Goal: Information Seeking & Learning: Get advice/opinions

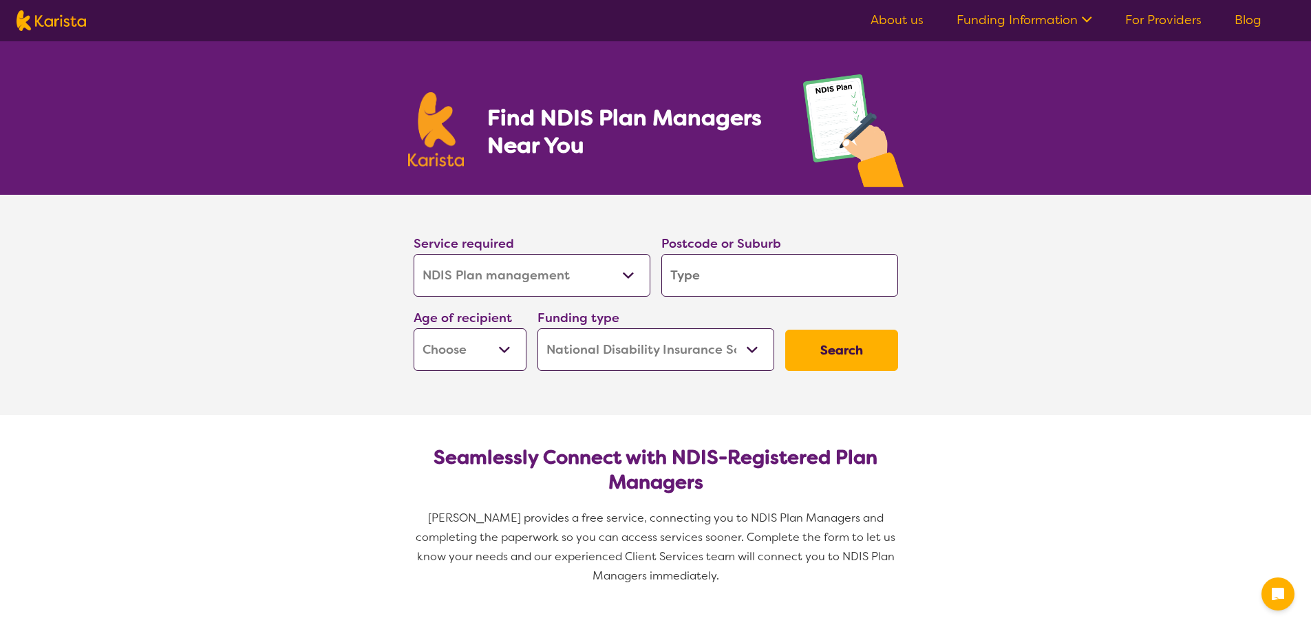
select select "NDIS Plan management"
select select "NDIS"
select select "NDIS Plan management"
select select "NDIS"
drag, startPoint x: 0, startPoint y: 0, endPoint x: 539, endPoint y: 270, distance: 602.5
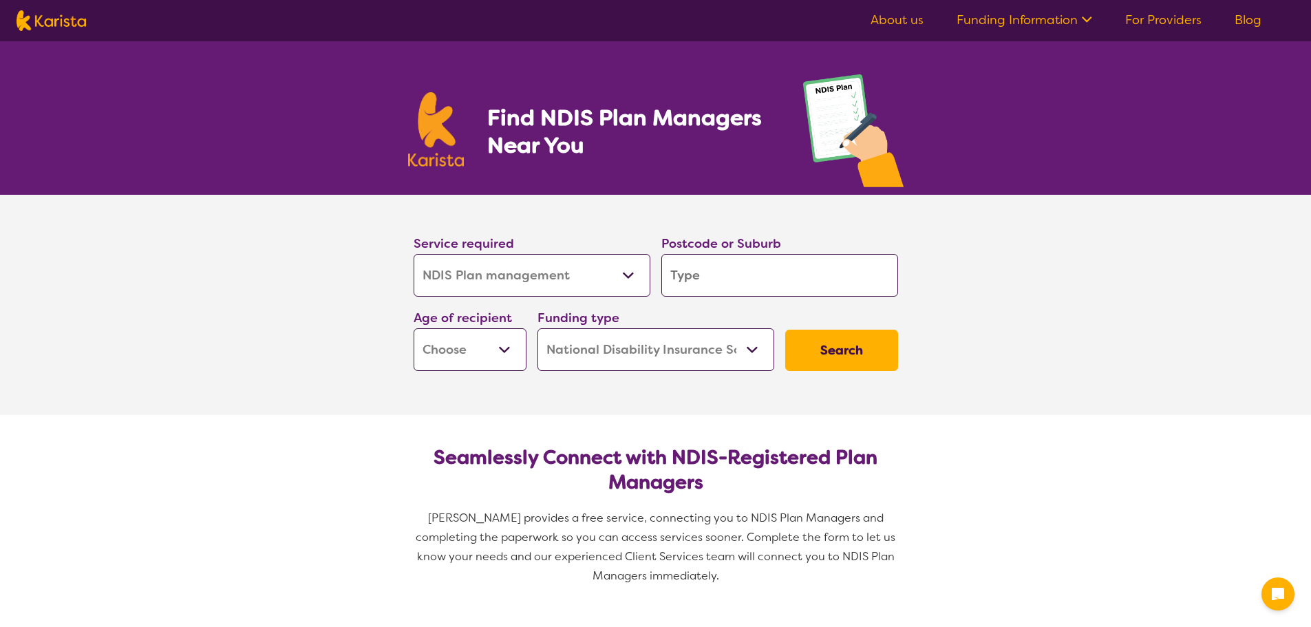
click at [539, 270] on select "Allied Health Assistant Assessment ([MEDICAL_DATA] or [MEDICAL_DATA]) Behaviour…" at bounding box center [532, 275] width 237 height 43
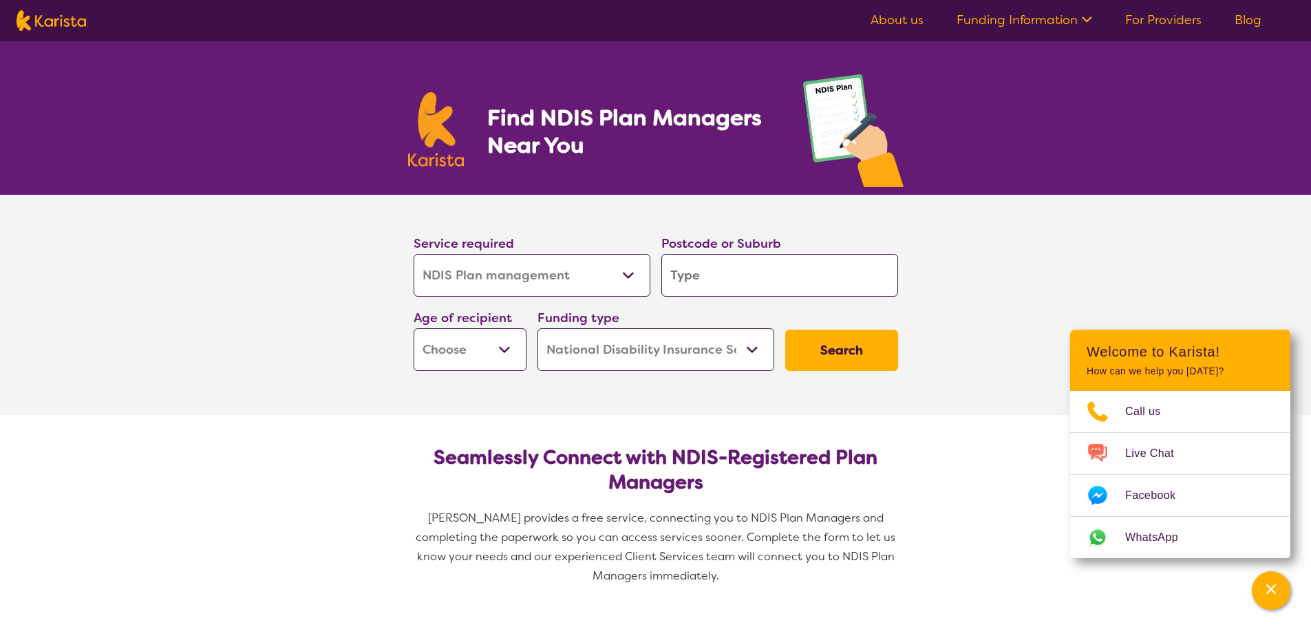
click at [714, 272] on input "search" at bounding box center [779, 275] width 237 height 43
type input "2"
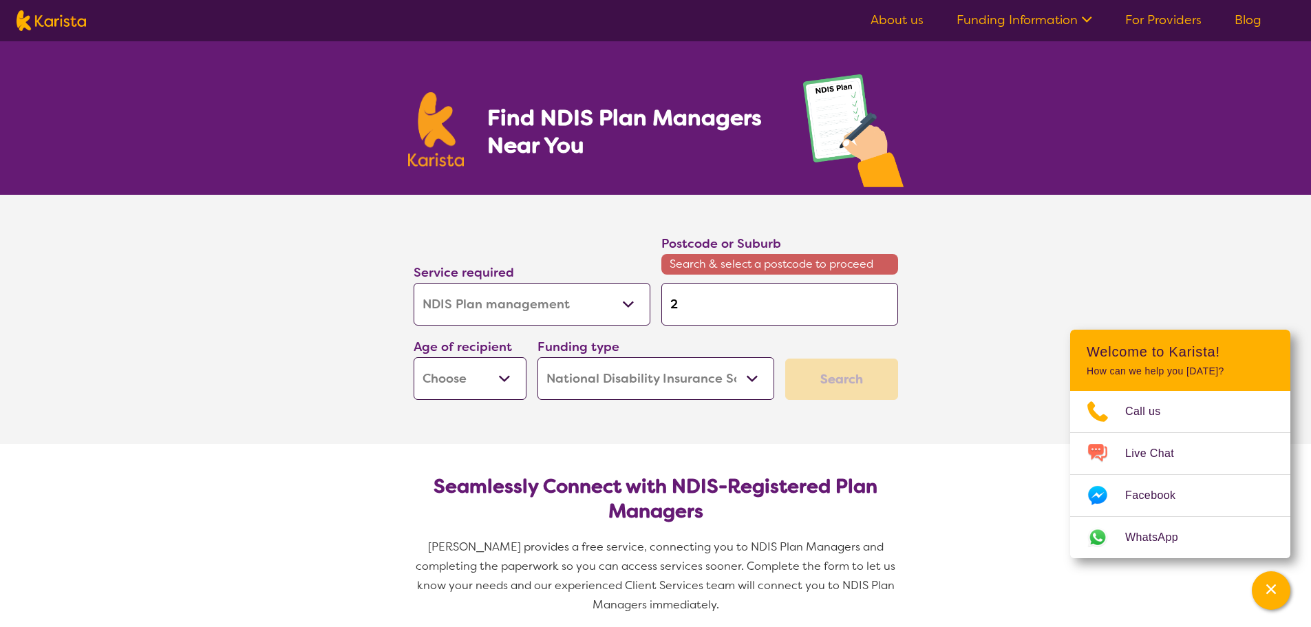
type input "20"
type input "203"
type input "2030"
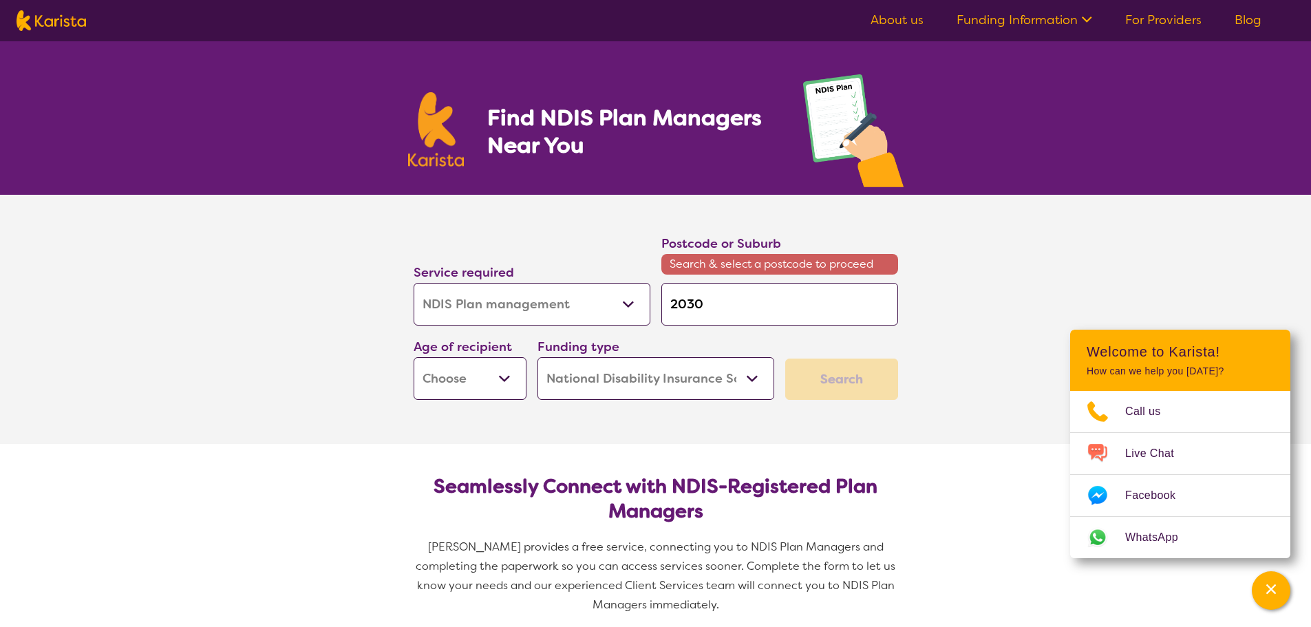
type input "2030"
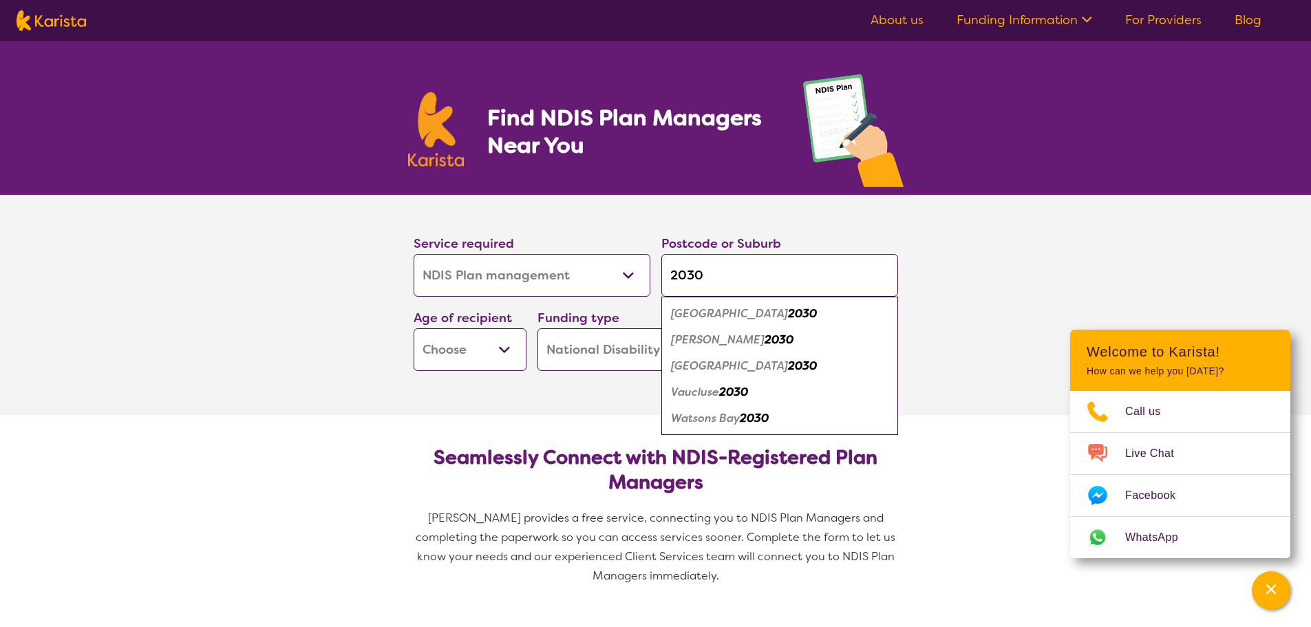
type input "2030"
click at [718, 391] on em "Vaucluse" at bounding box center [695, 392] width 48 height 14
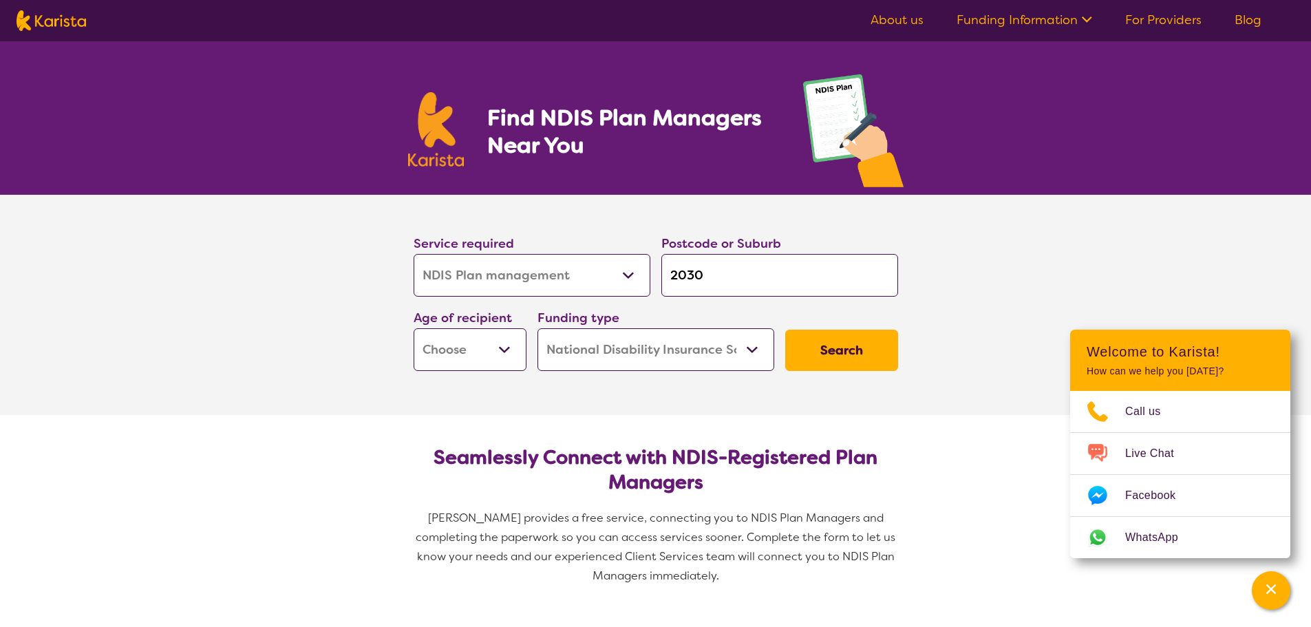
click at [512, 342] on select "Early Childhood - 0 to 9 Child - 10 to 11 Adolescent - 12 to 17 Adult - 18 to 6…" at bounding box center [470, 349] width 113 height 43
select select "EC"
click at [414, 328] on select "Early Childhood - 0 to 9 Child - 10 to 11 Adolescent - 12 to 17 Adult - 18 to 6…" at bounding box center [470, 349] width 113 height 43
select select "EC"
click at [641, 356] on select "Home Care Package (HCP) National Disability Insurance Scheme (NDIS) I don't know" at bounding box center [655, 349] width 237 height 43
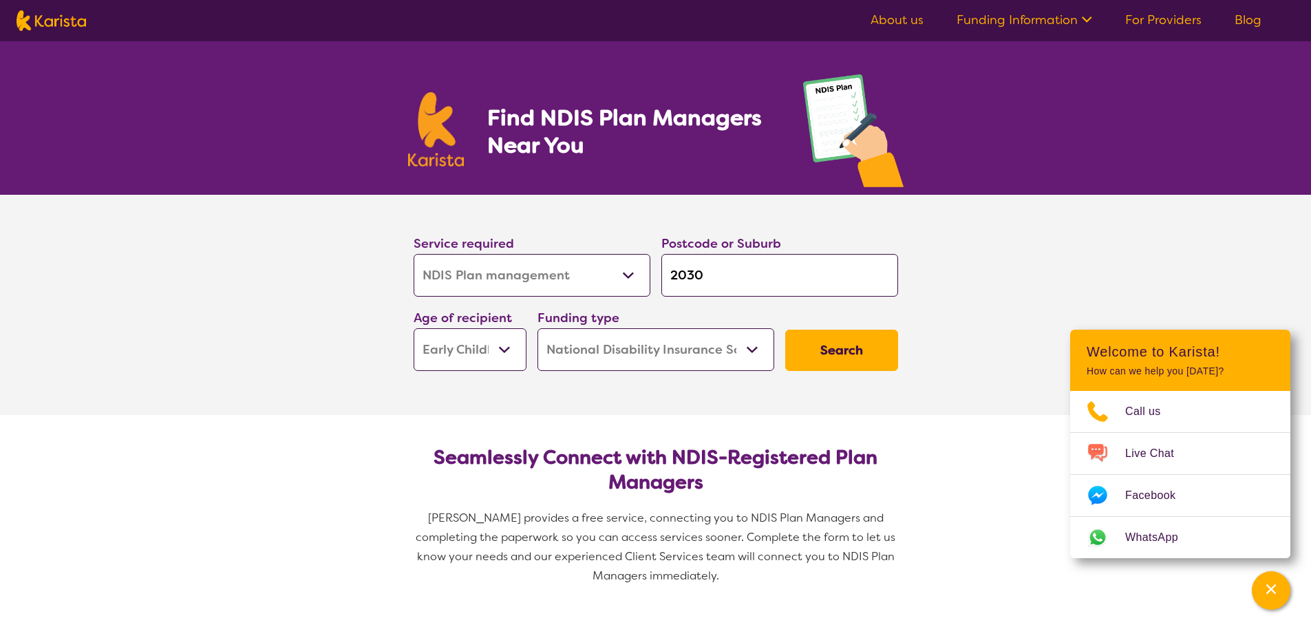
click at [537, 328] on select "Home Care Package (HCP) National Disability Insurance Scheme (NDIS) I don't know" at bounding box center [655, 349] width 237 height 43
click at [866, 340] on button "Search" at bounding box center [841, 350] width 113 height 41
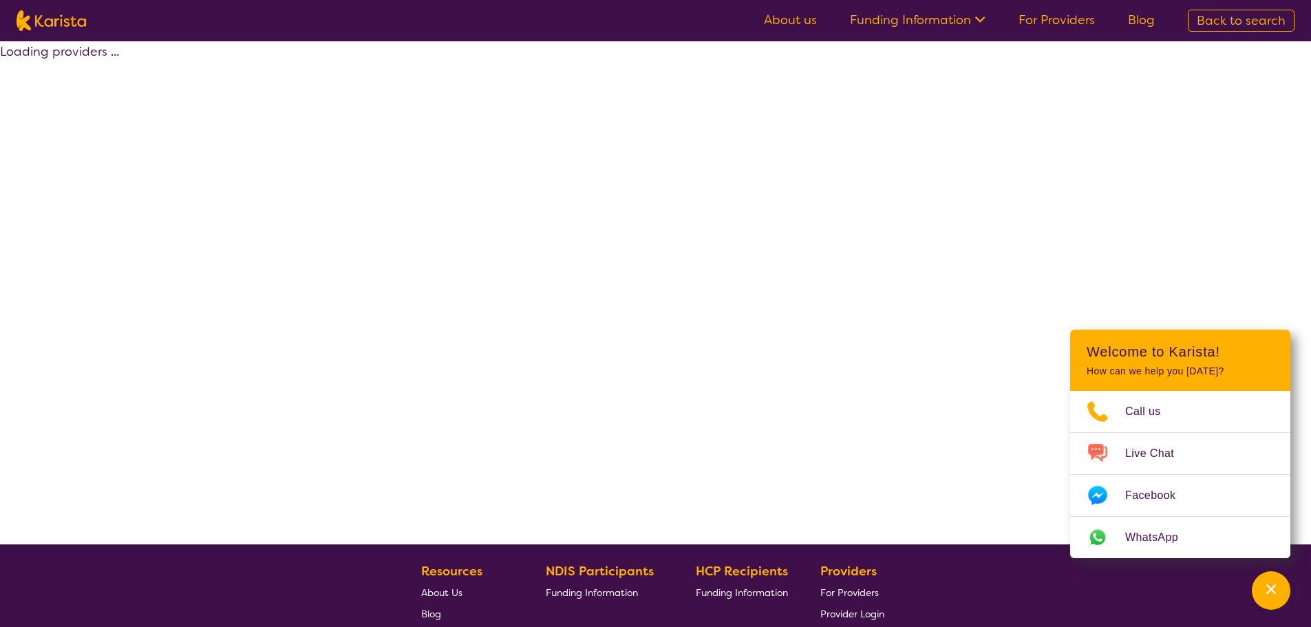
select select "by_score"
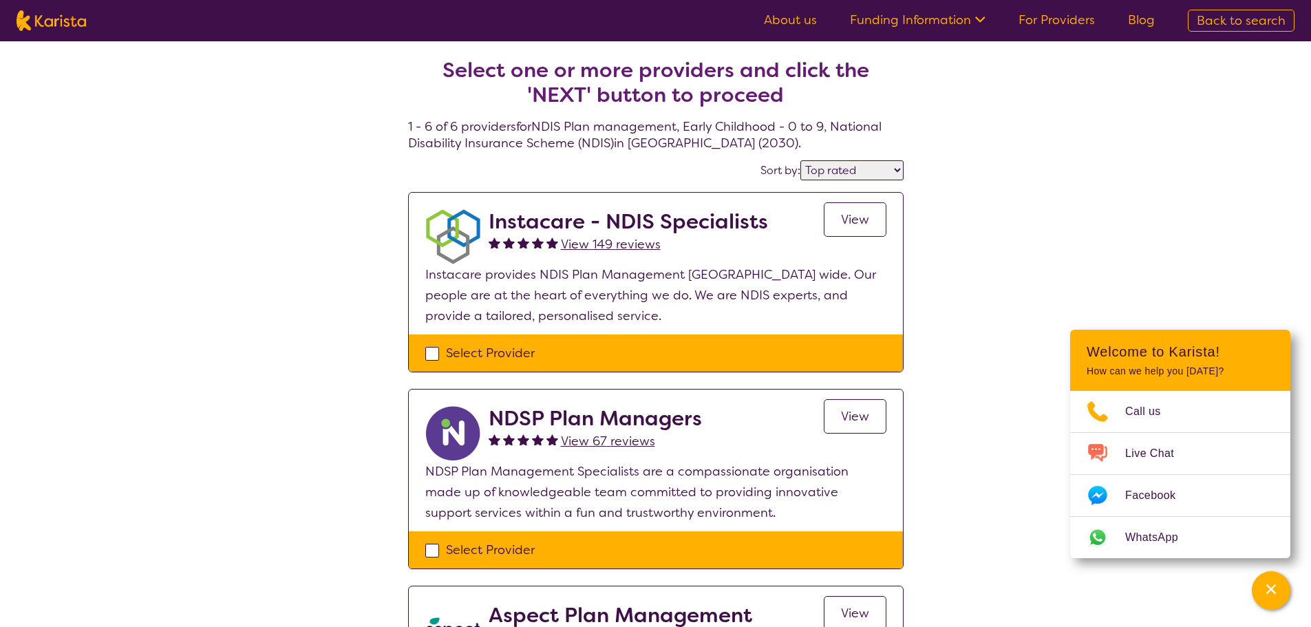
click at [614, 238] on span "View 149 reviews" at bounding box center [611, 244] width 100 height 17
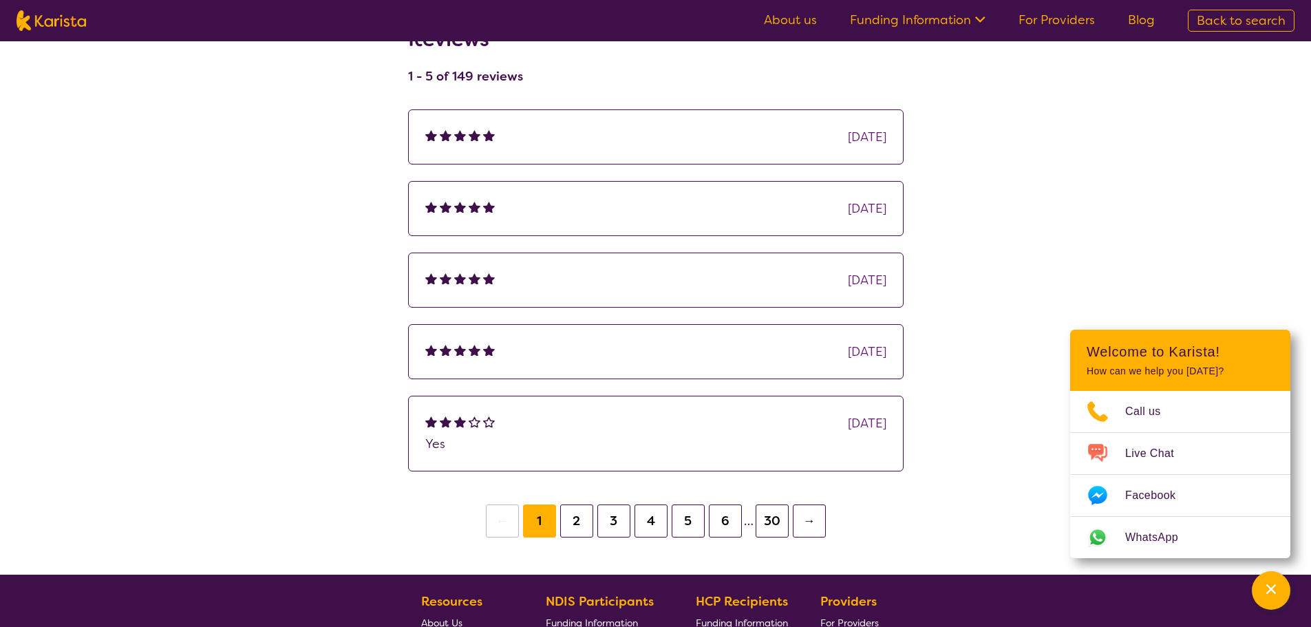
scroll to position [206, 0]
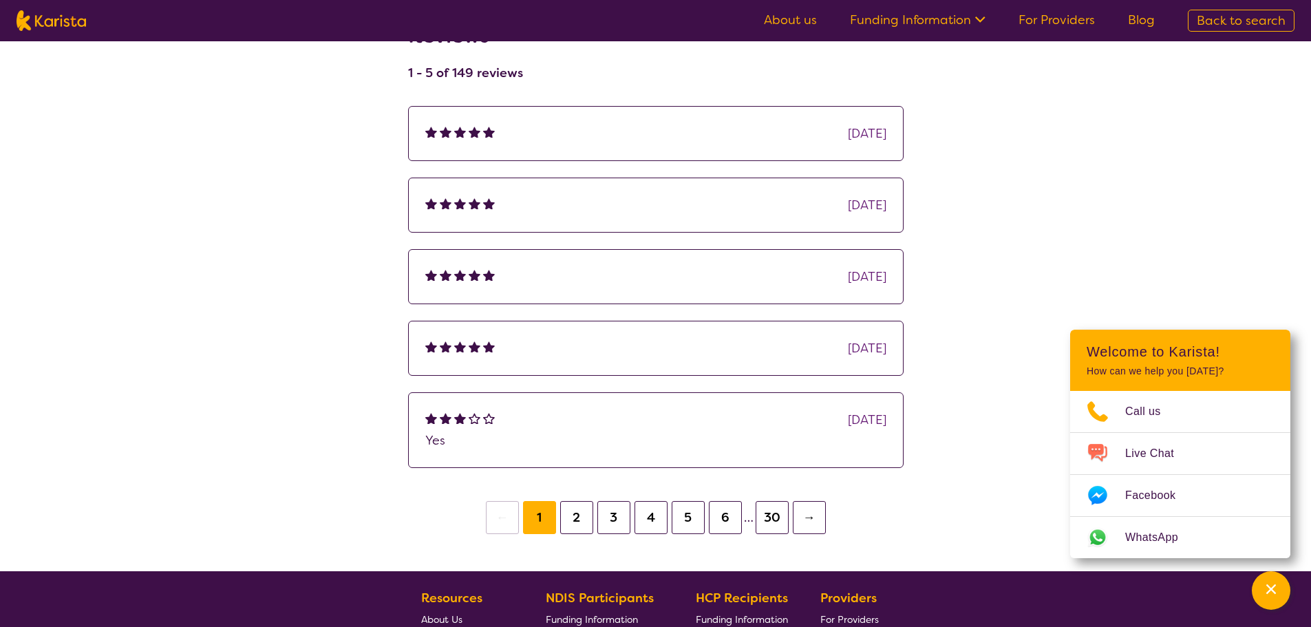
click at [586, 515] on button "2" at bounding box center [576, 517] width 33 height 33
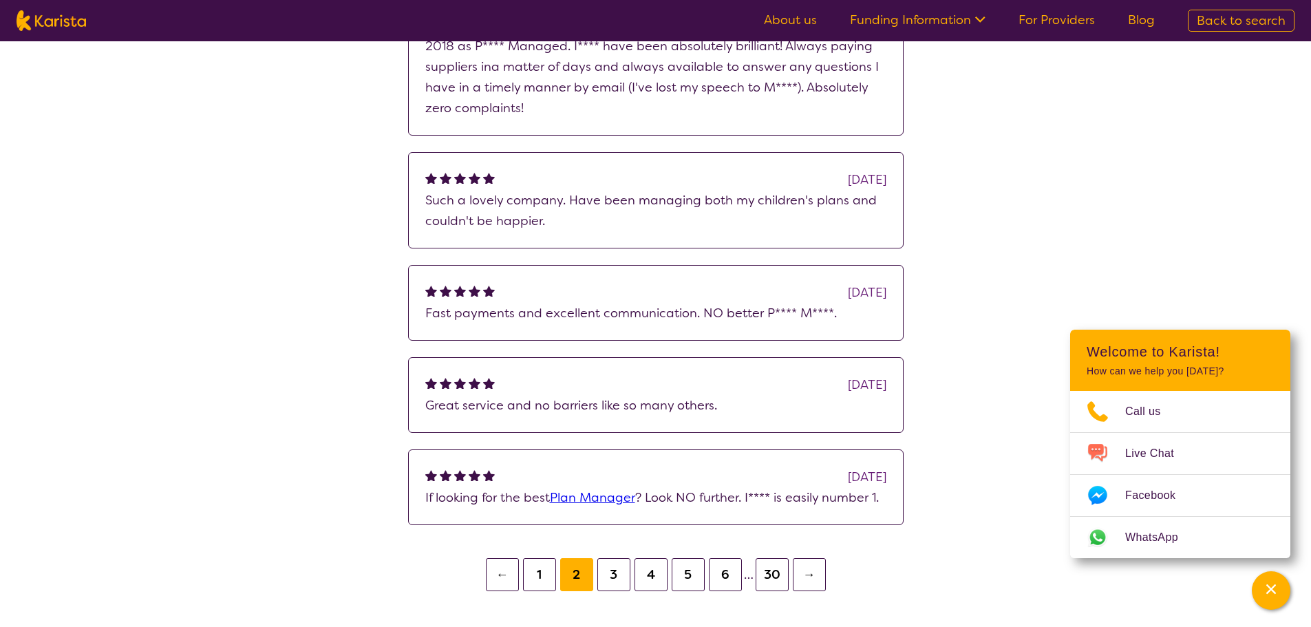
scroll to position [344, 0]
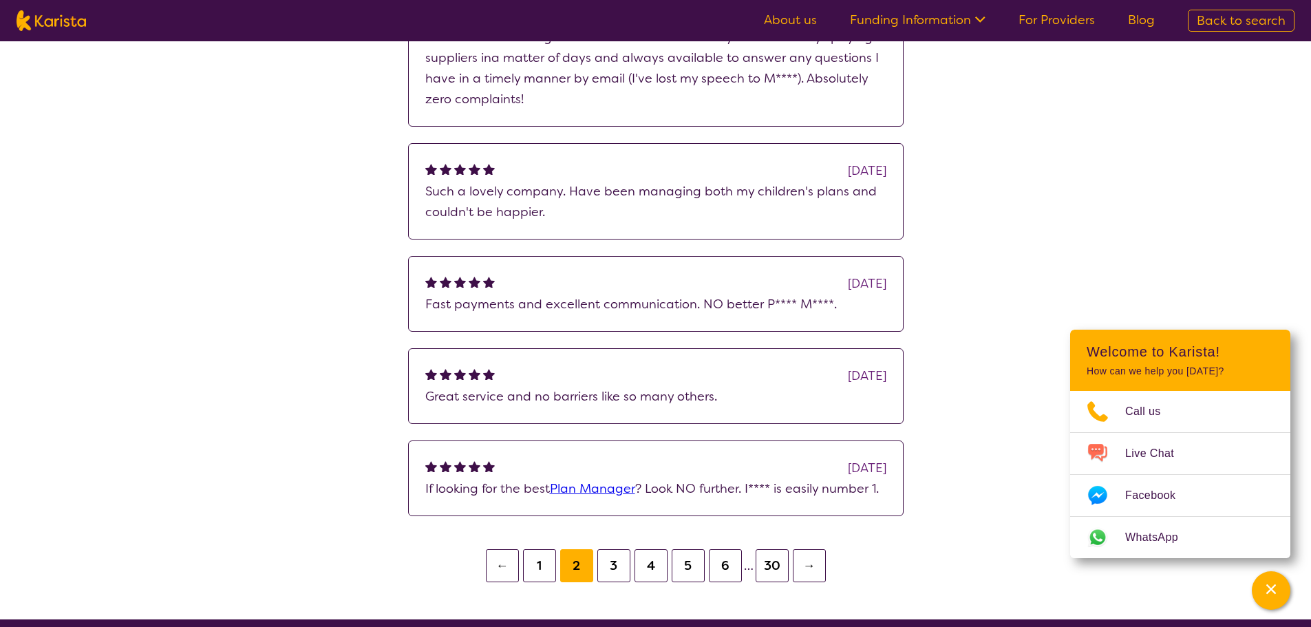
click at [605, 562] on button "3" at bounding box center [613, 565] width 33 height 33
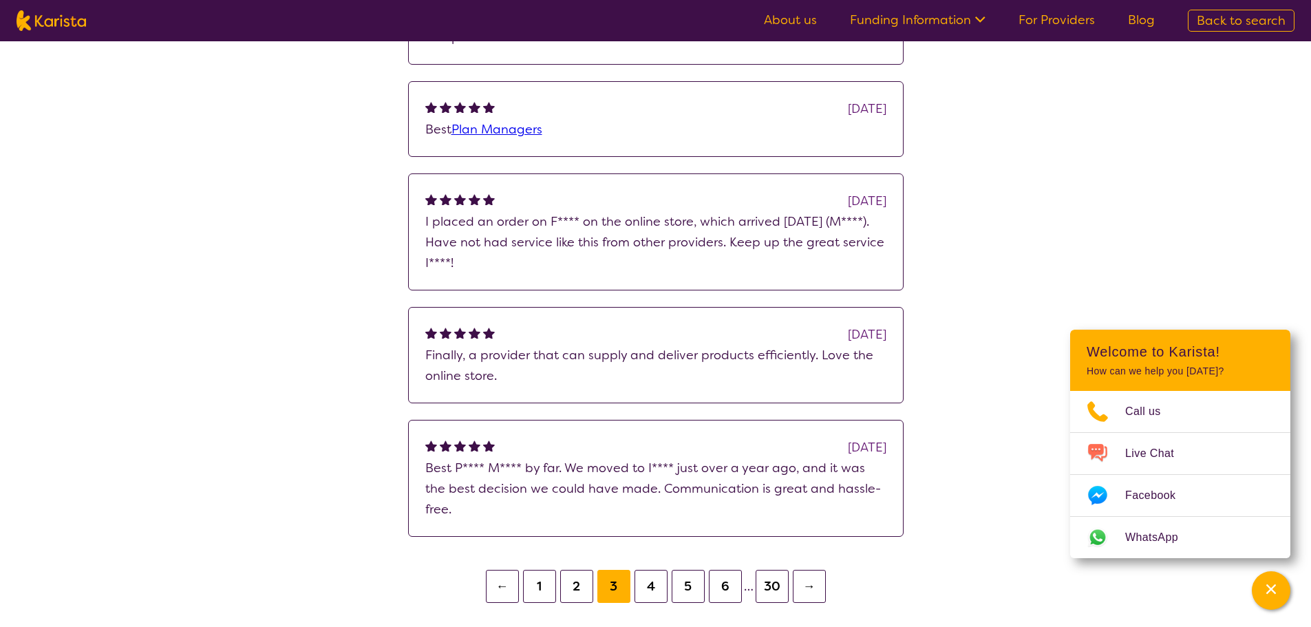
click at [648, 570] on button "4" at bounding box center [650, 586] width 33 height 33
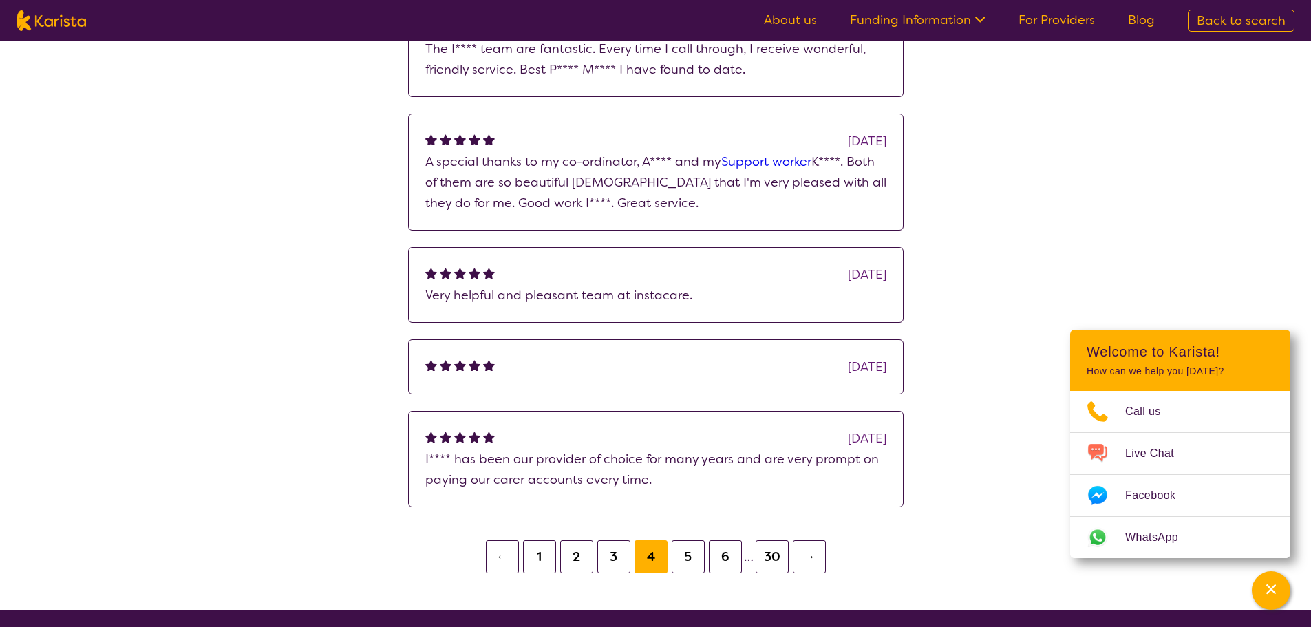
scroll to position [344, 0]
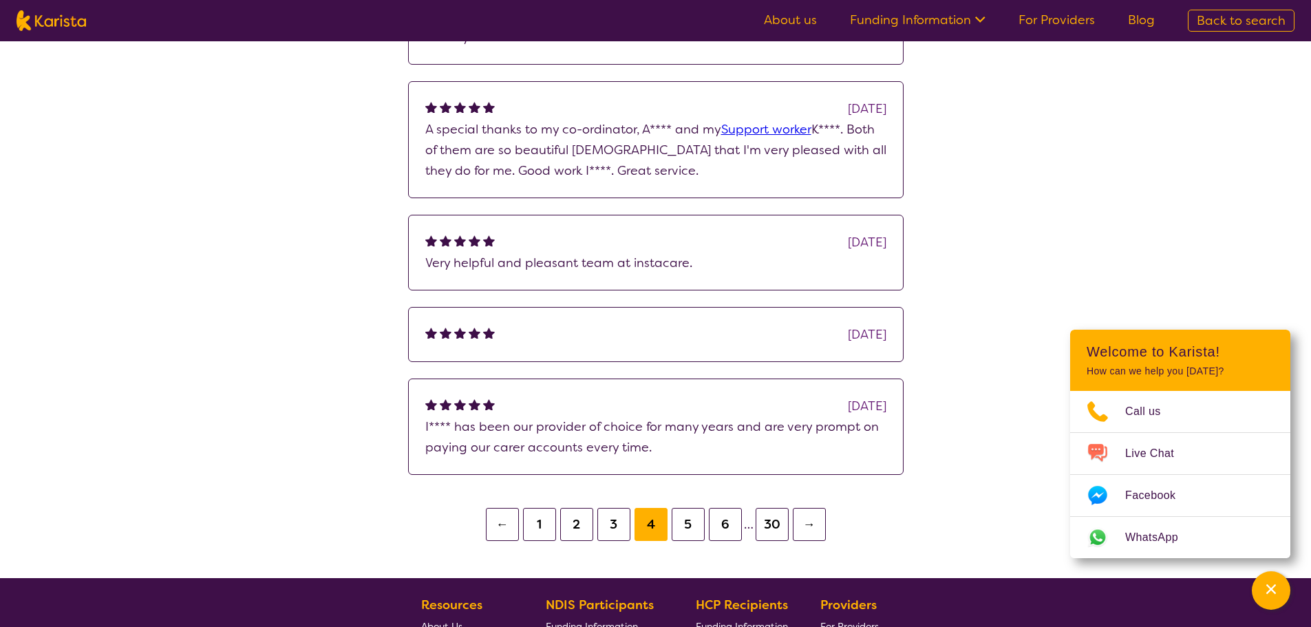
click at [689, 514] on button "5" at bounding box center [688, 524] width 33 height 33
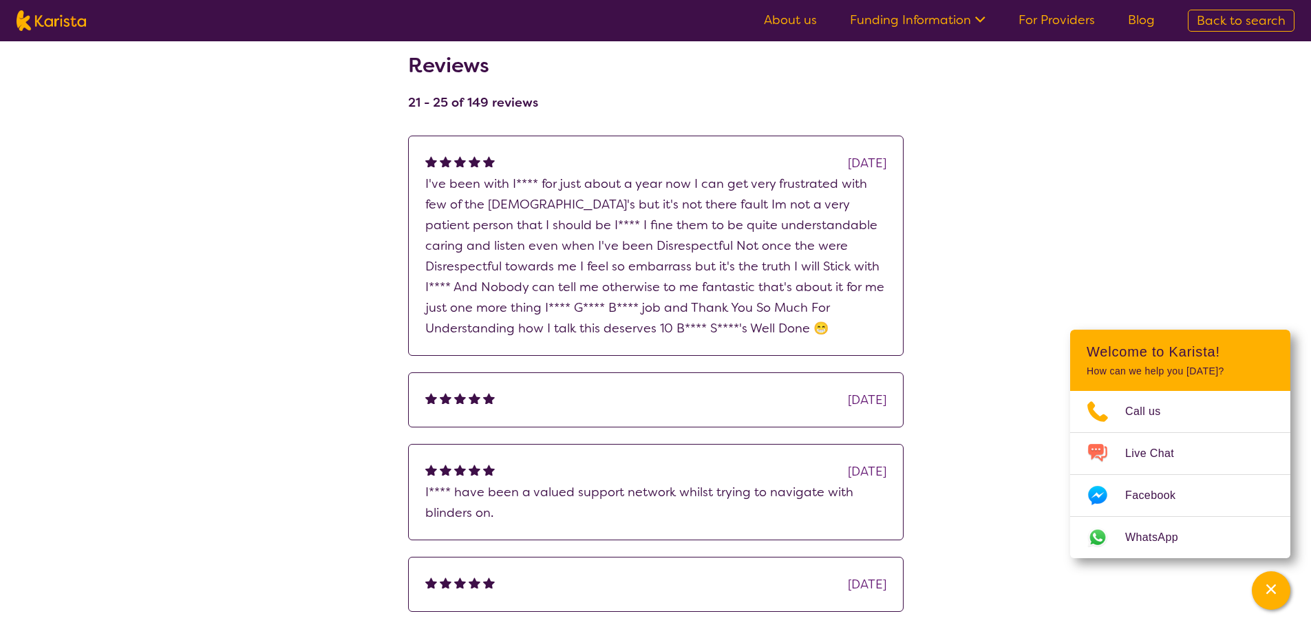
scroll to position [69, 0]
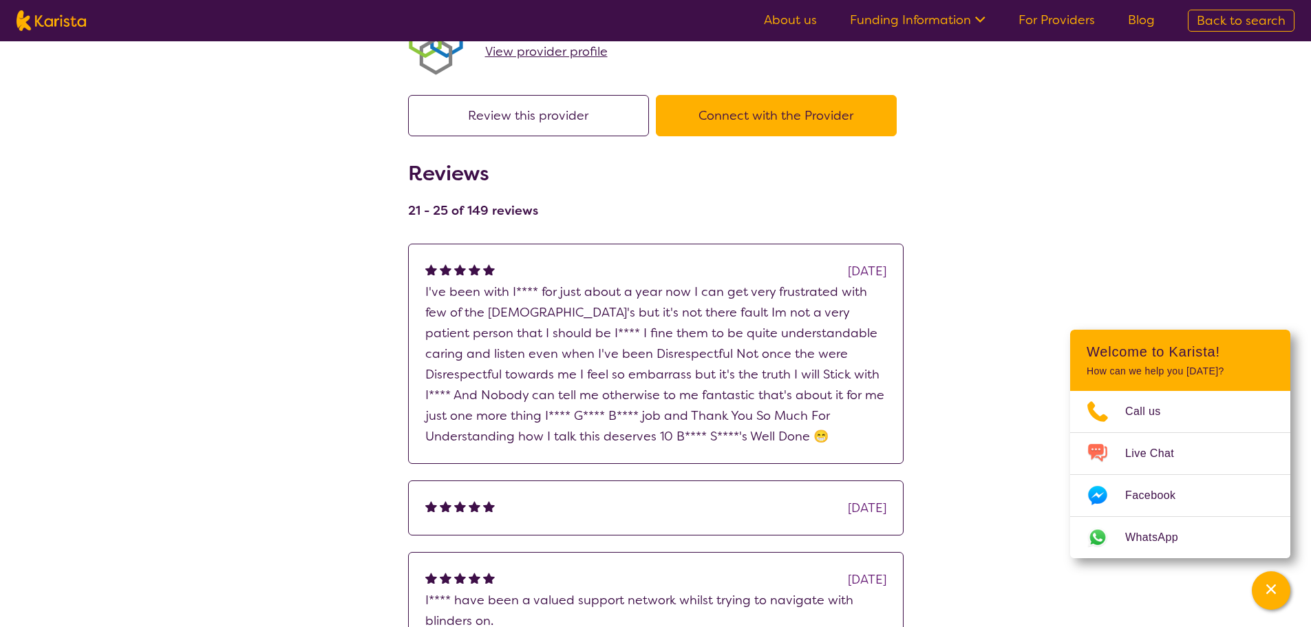
scroll to position [344, 0]
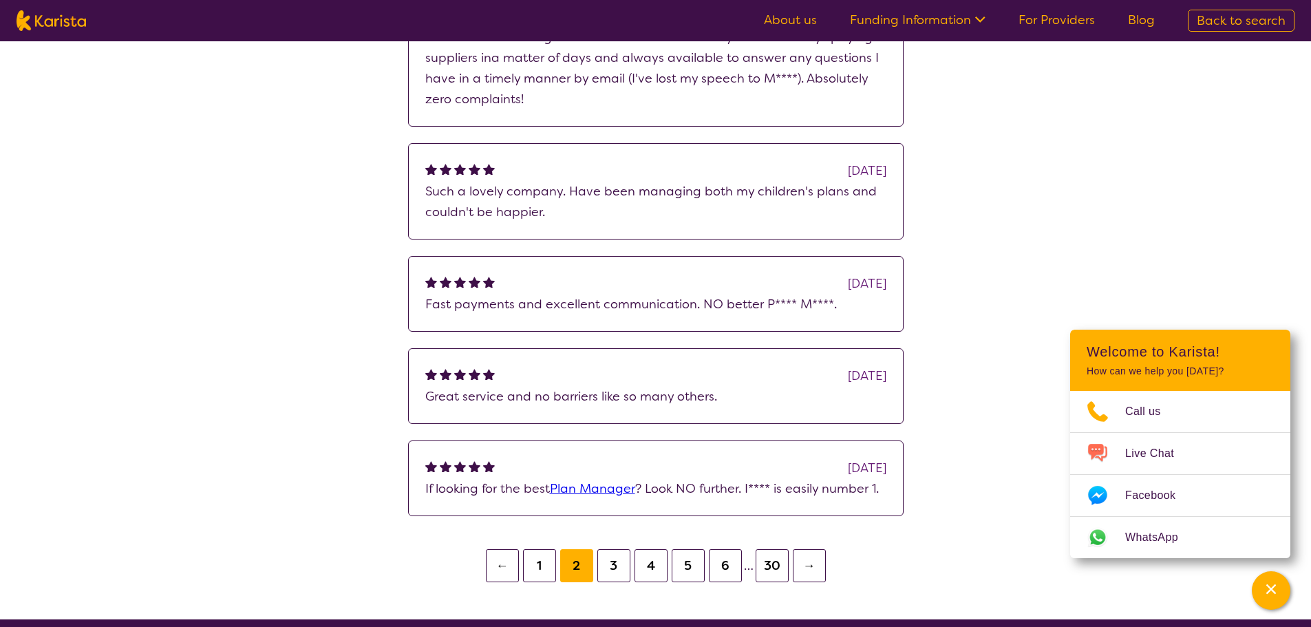
scroll to position [206, 0]
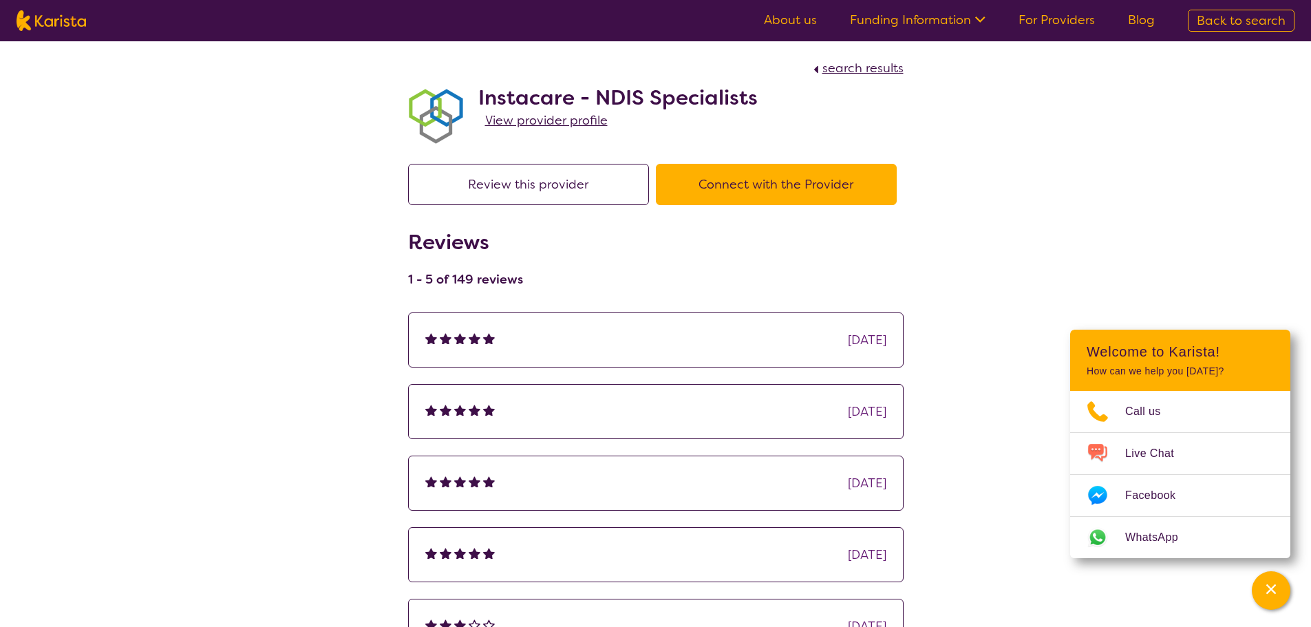
select select "by_score"
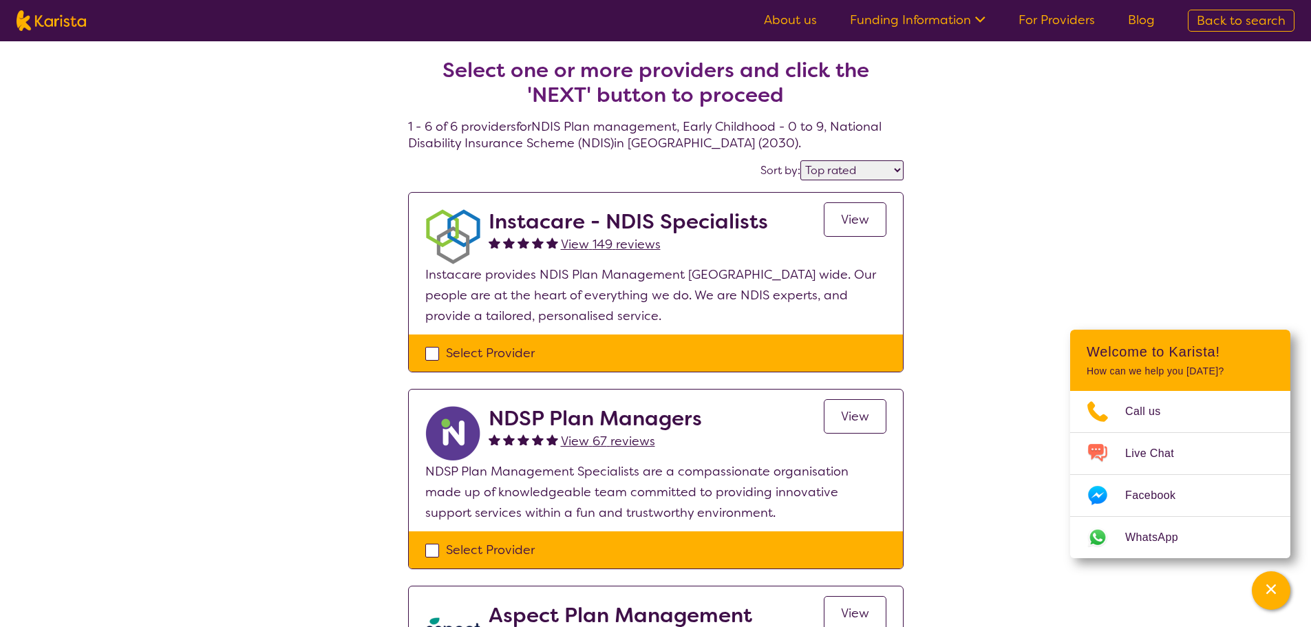
scroll to position [69, 0]
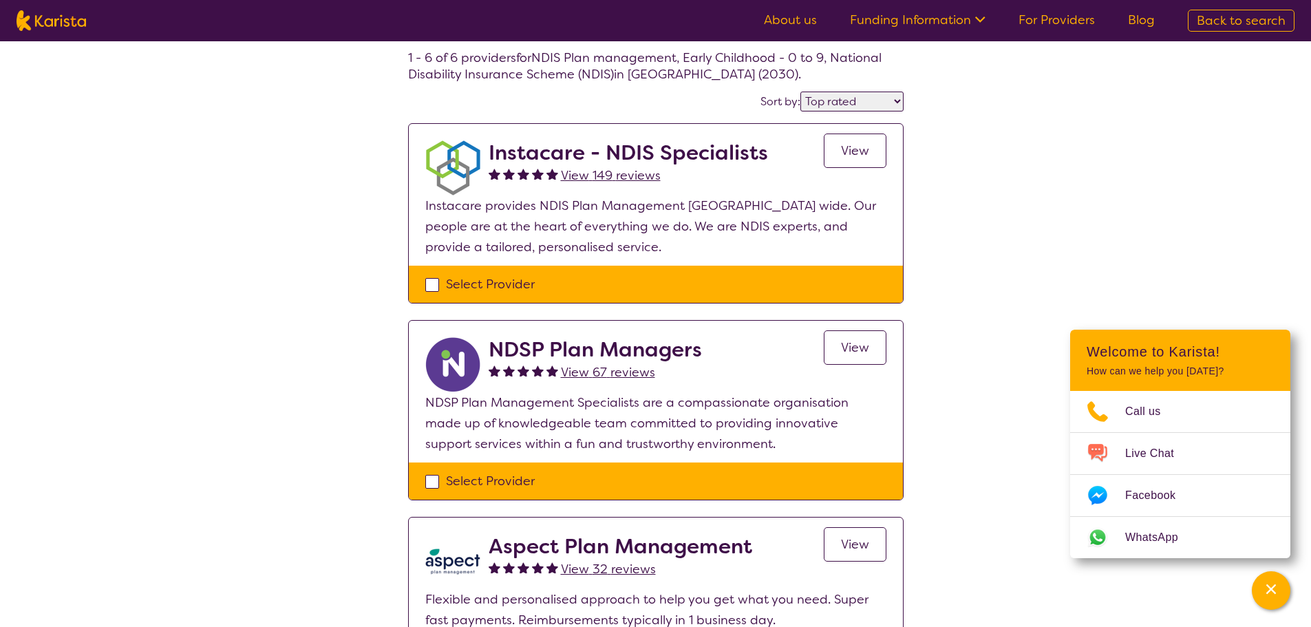
click at [625, 369] on span "View 67 reviews" at bounding box center [608, 372] width 94 height 17
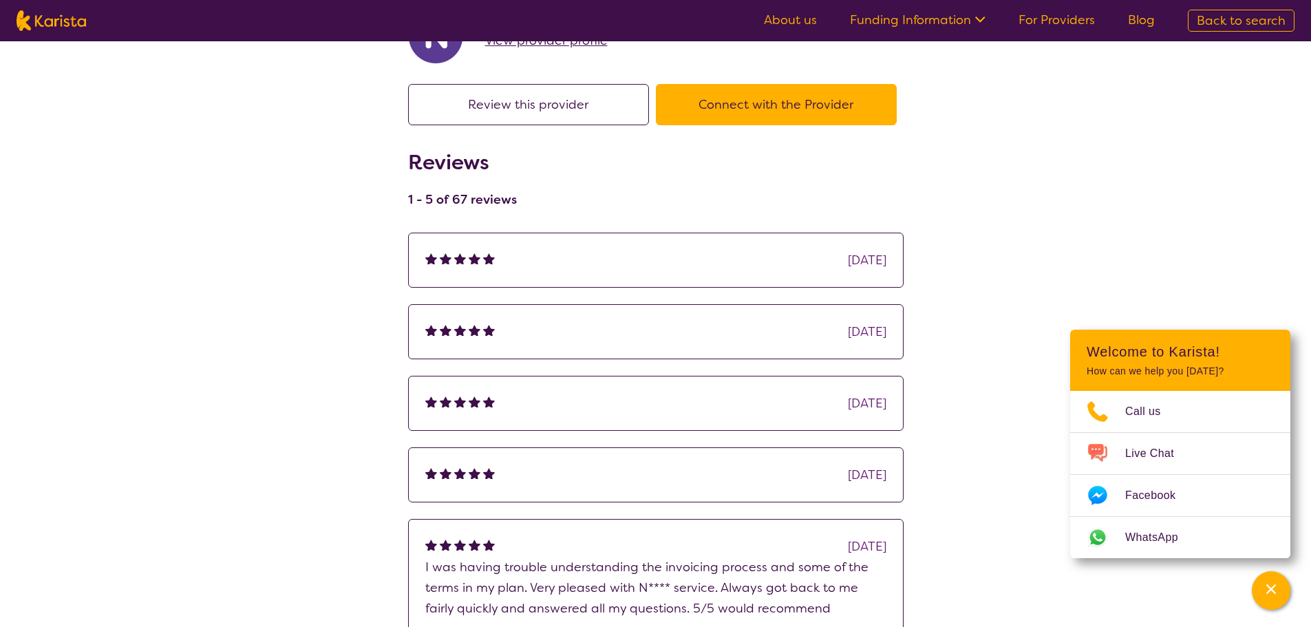
scroll to position [206, 0]
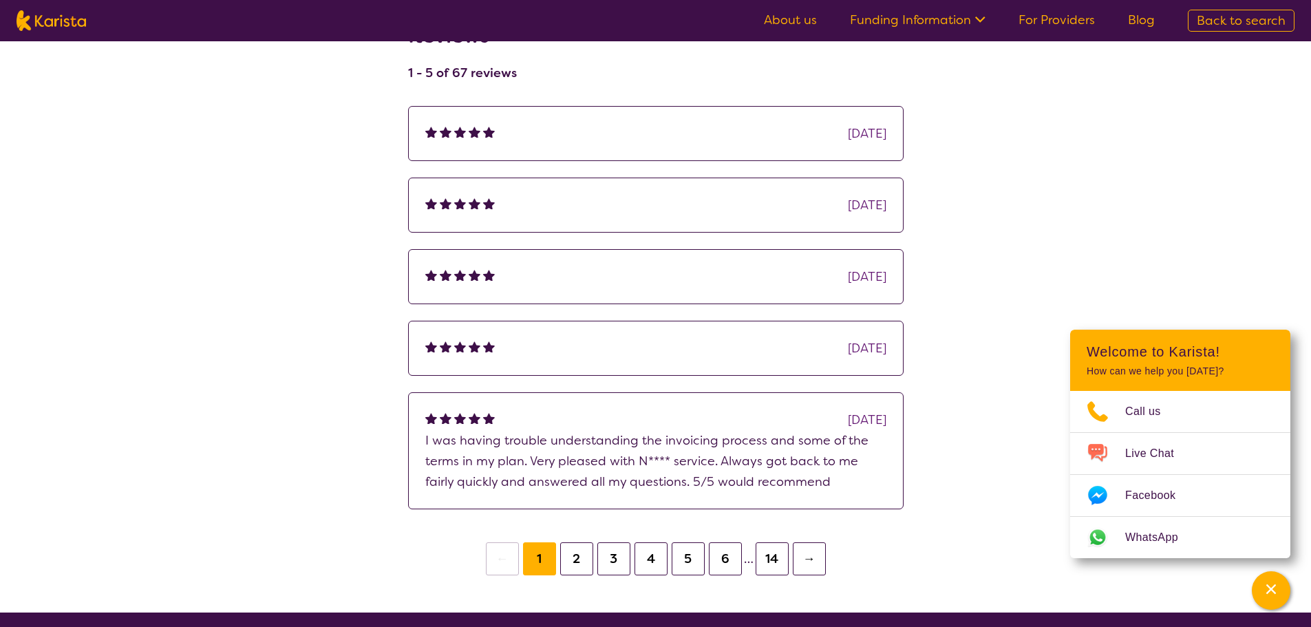
select select "by_score"
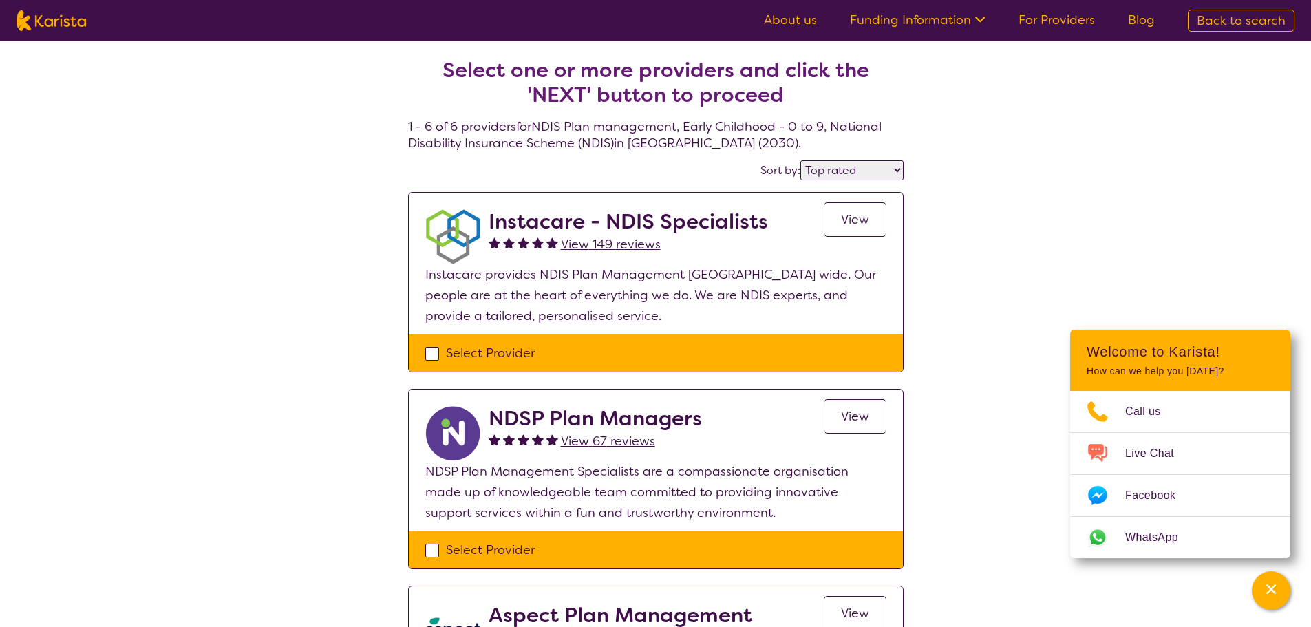
click at [837, 228] on link "View" at bounding box center [855, 219] width 63 height 34
